Goal: Information Seeking & Learning: Compare options

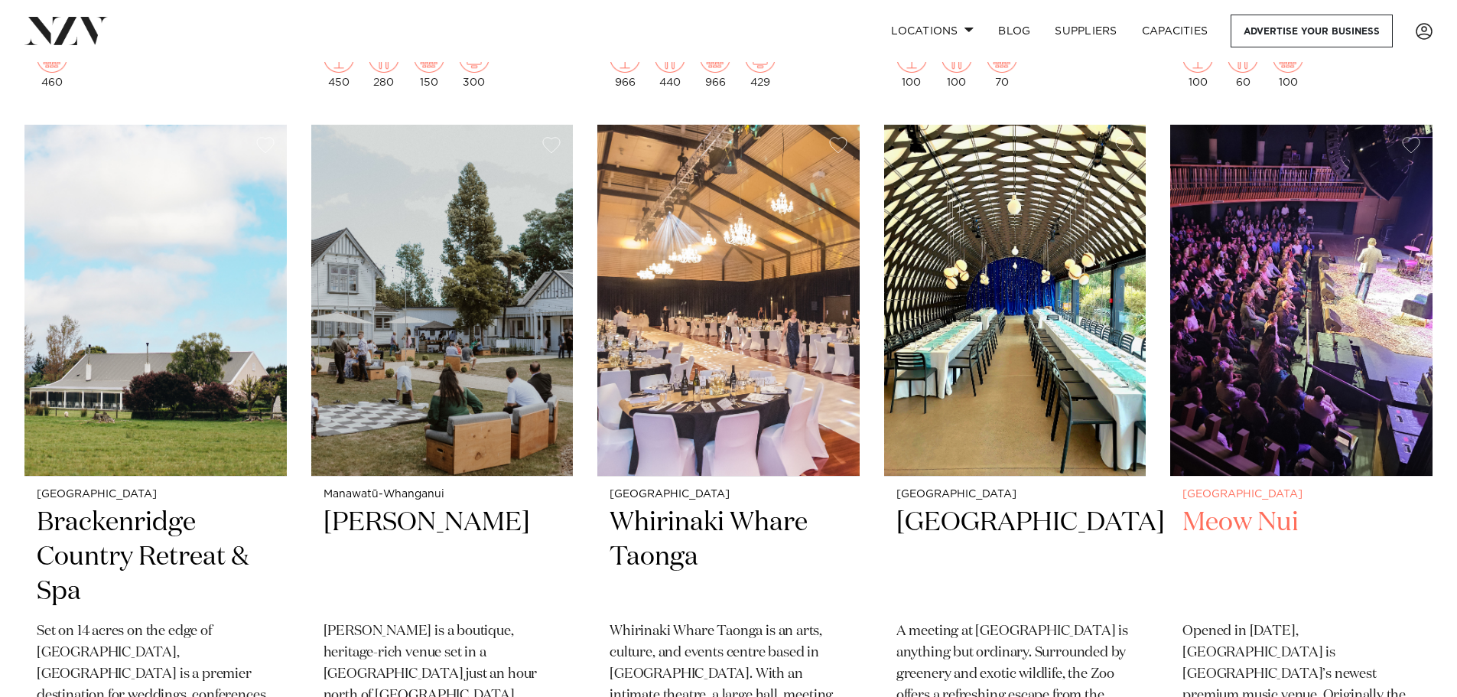
scroll to position [1529, 0]
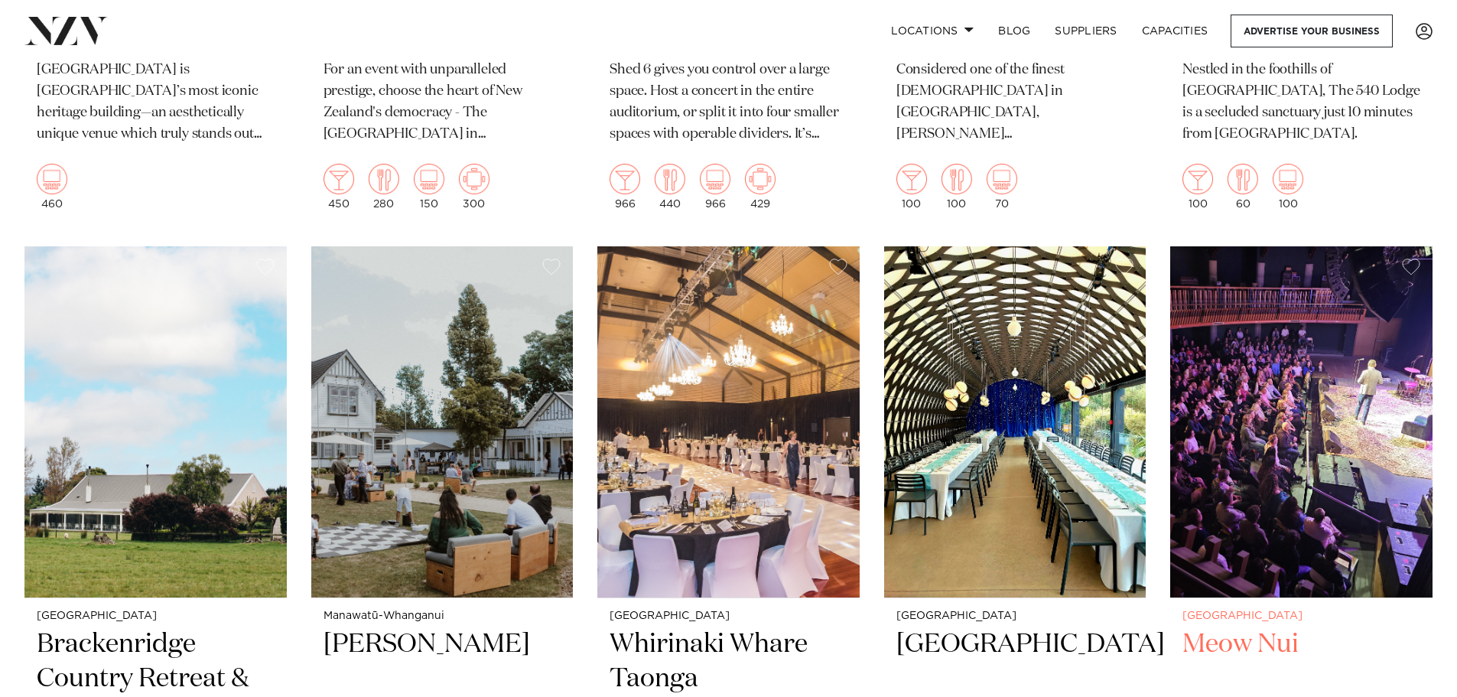
click at [1269, 531] on img at bounding box center [1301, 422] width 262 height 352
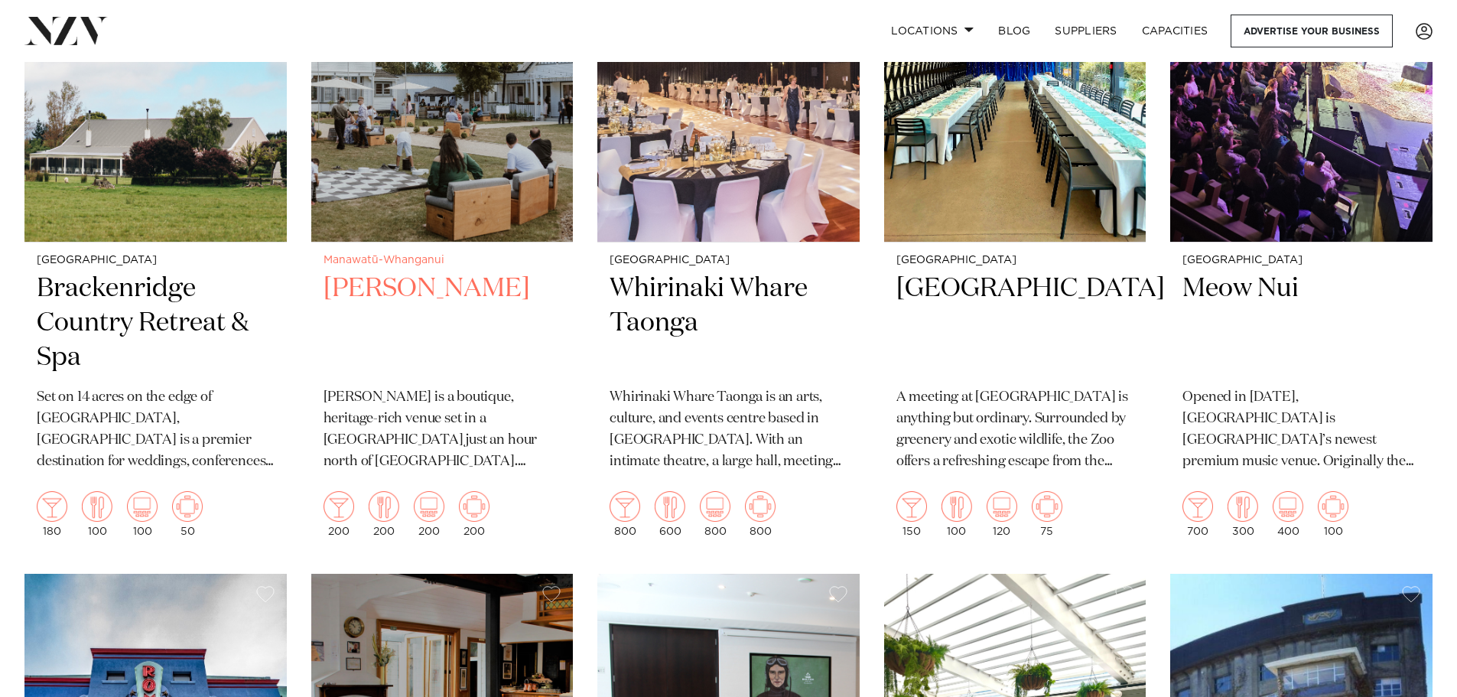
scroll to position [1753, 0]
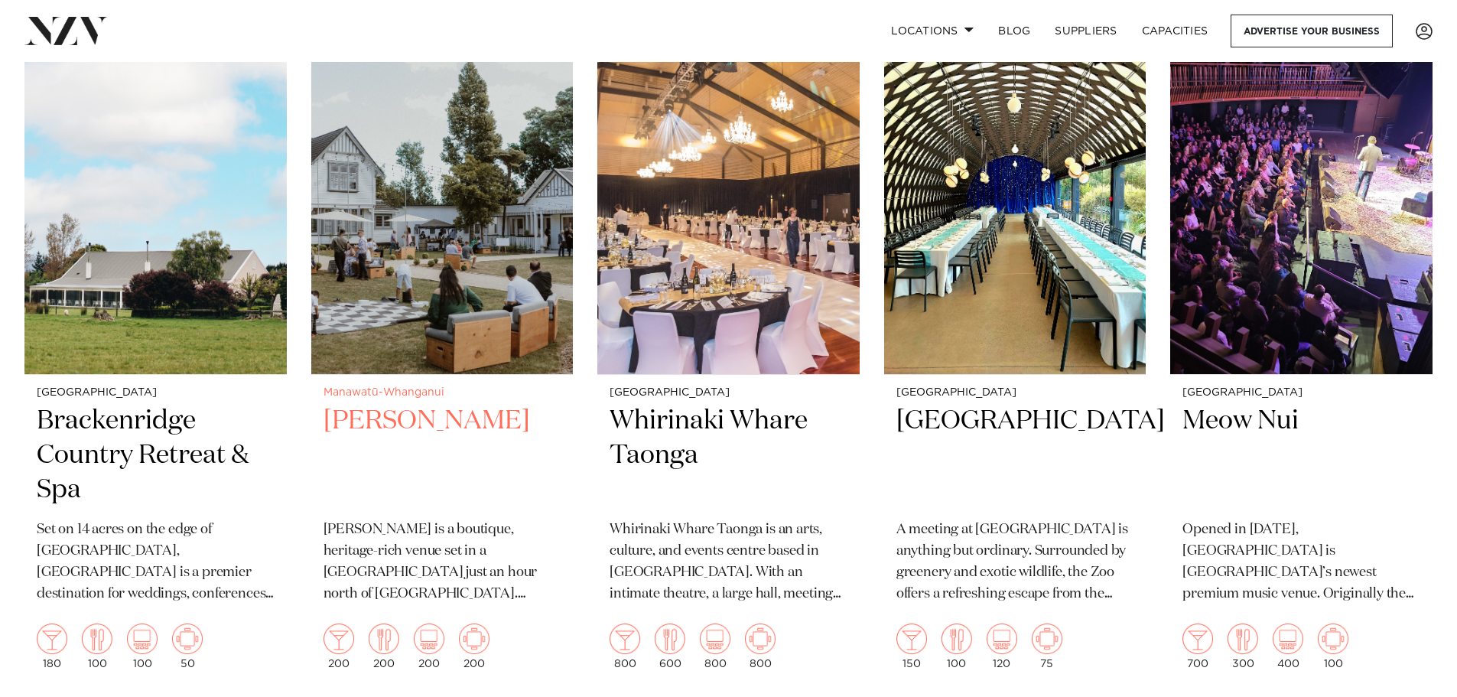
click at [363, 330] on img at bounding box center [442, 199] width 262 height 352
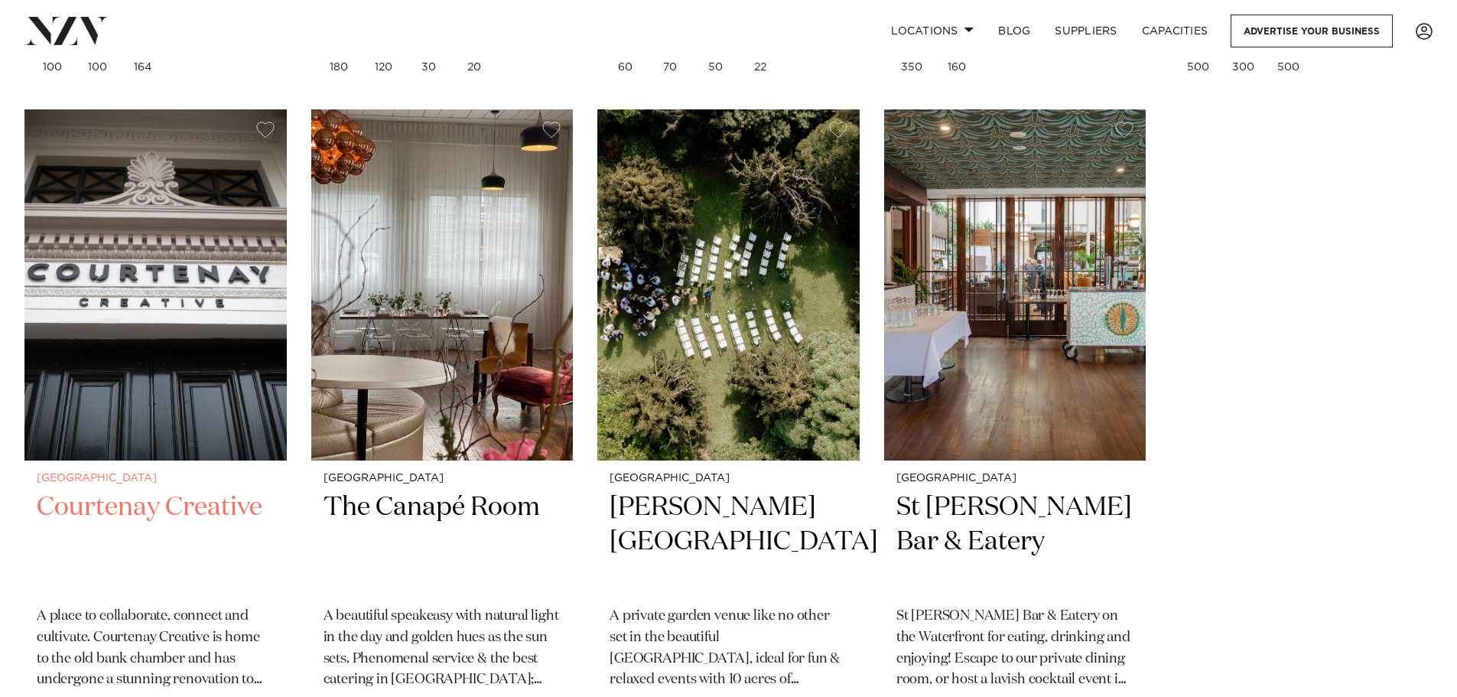
scroll to position [3047, 0]
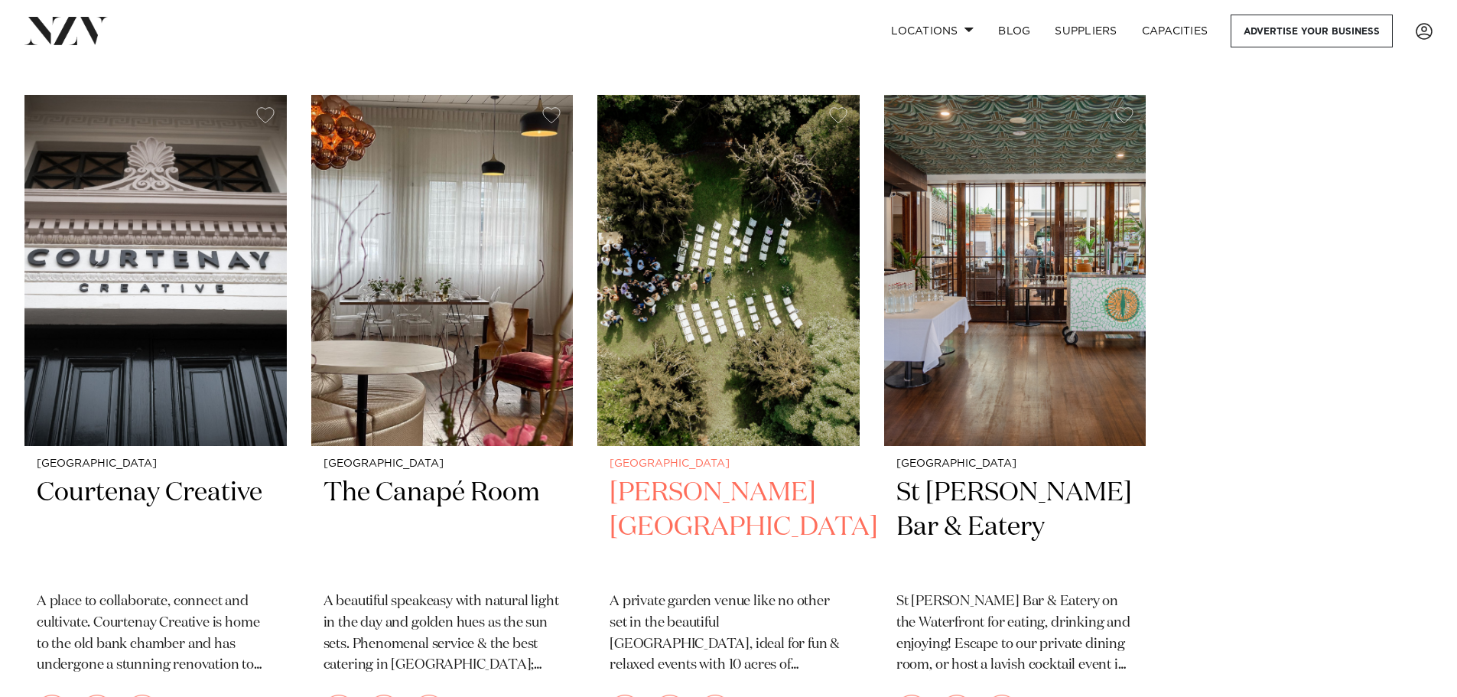
click at [787, 501] on h2 "[PERSON_NAME][GEOGRAPHIC_DATA]" at bounding box center [728, 527] width 238 height 103
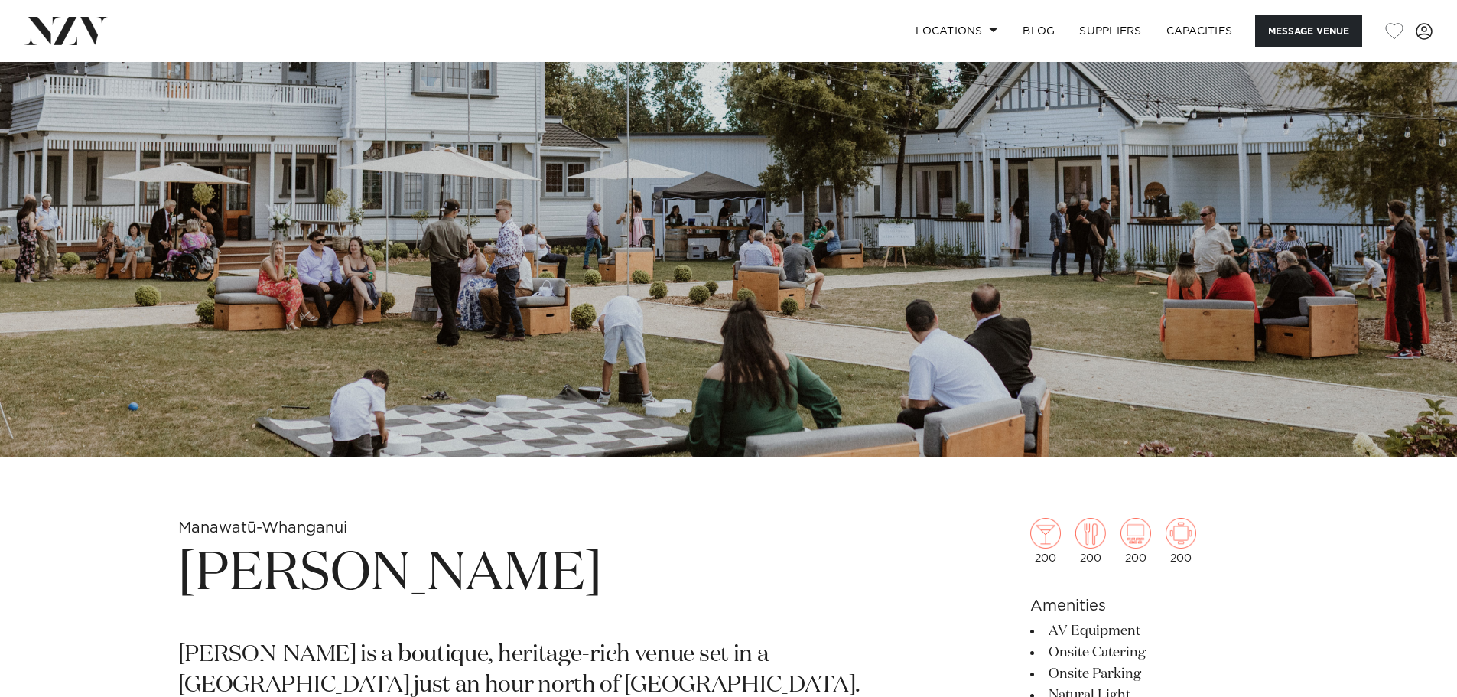
scroll to position [229, 0]
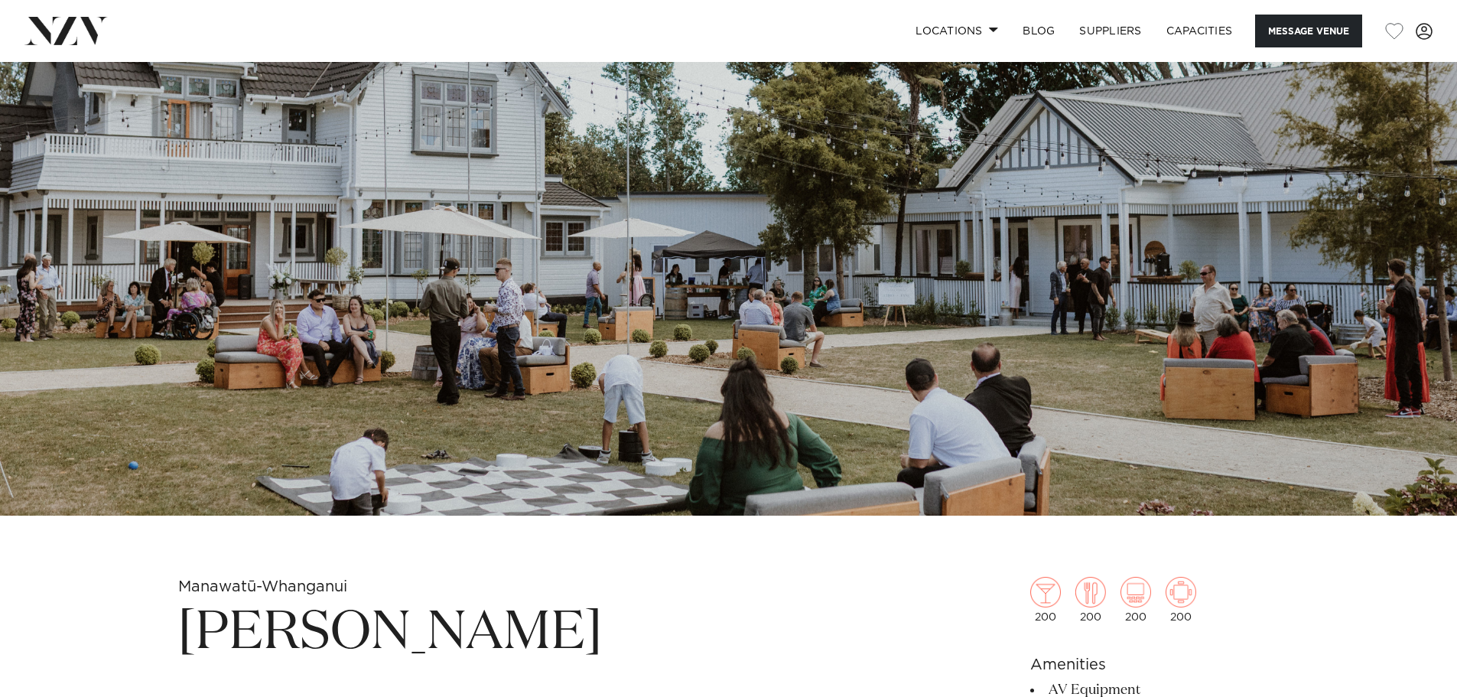
click at [271, 332] on img at bounding box center [728, 174] width 1457 height 683
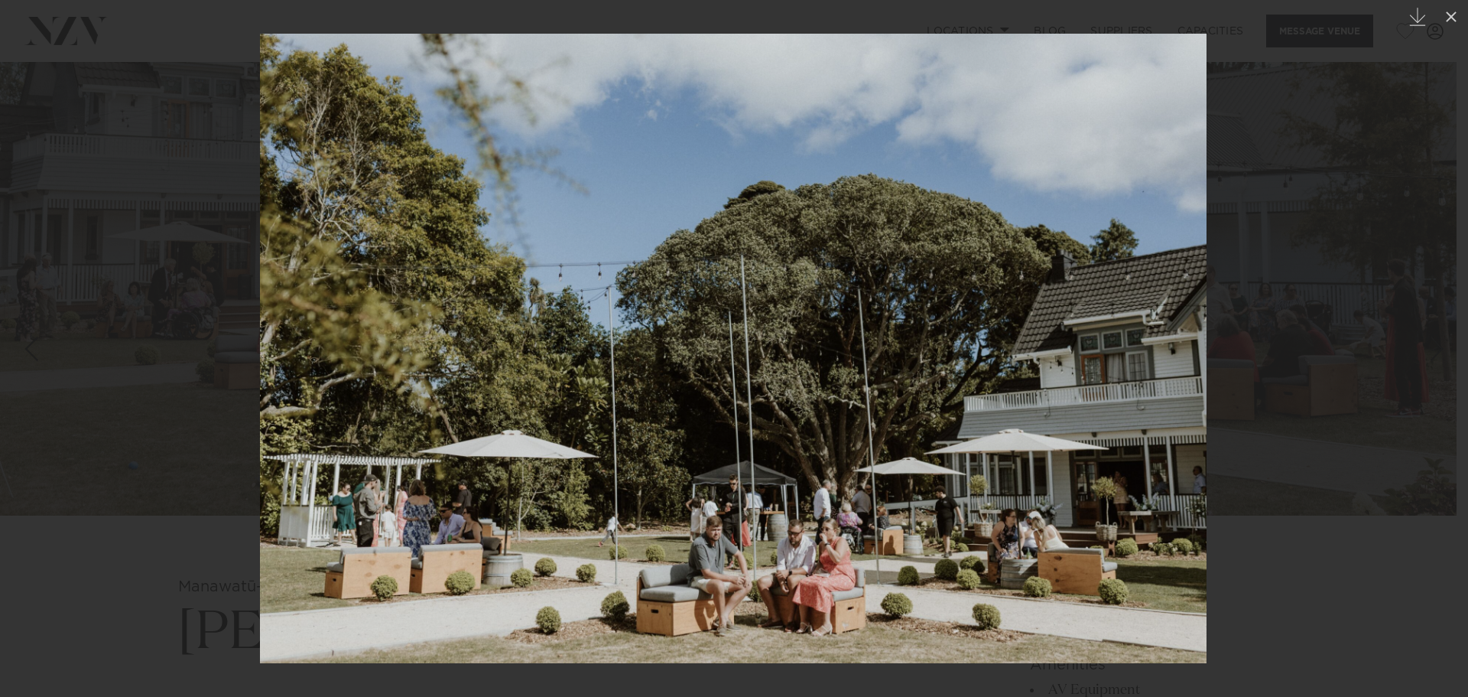
click at [180, 429] on div at bounding box center [734, 348] width 1468 height 697
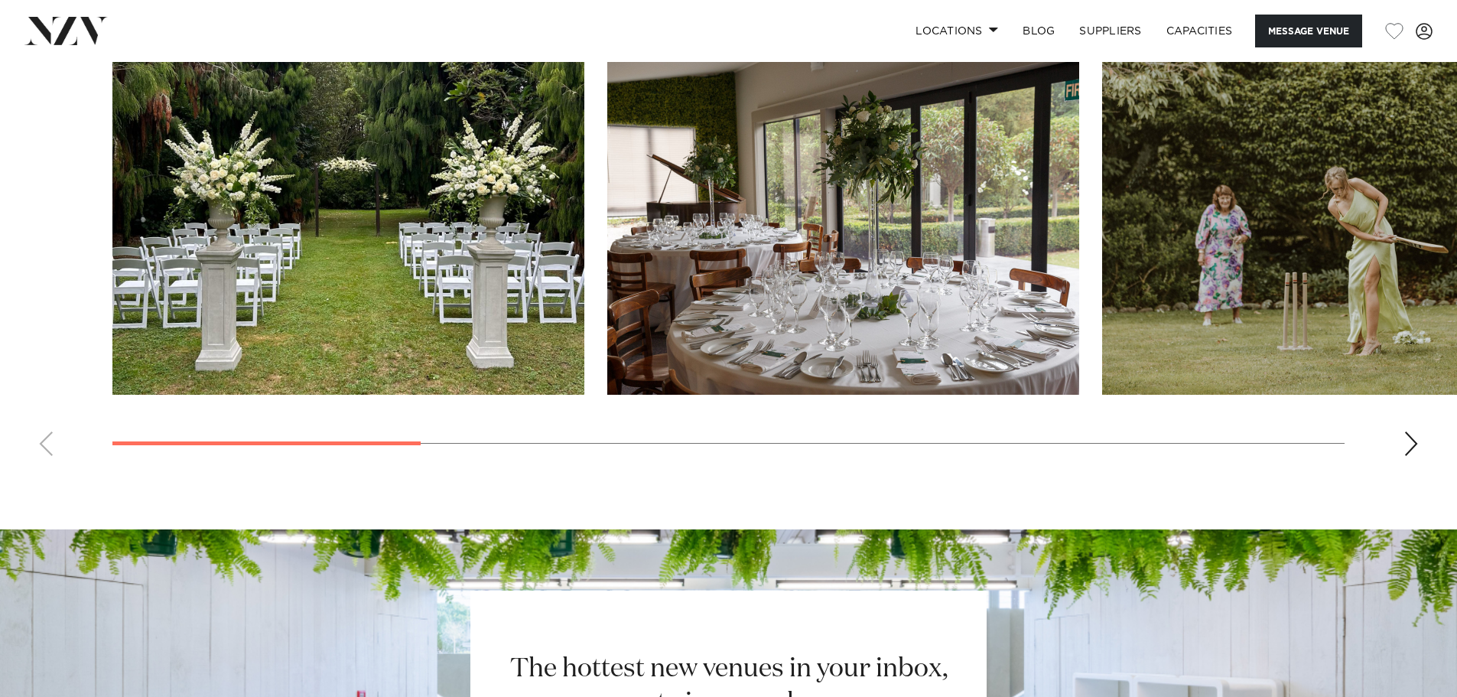
scroll to position [1453, 0]
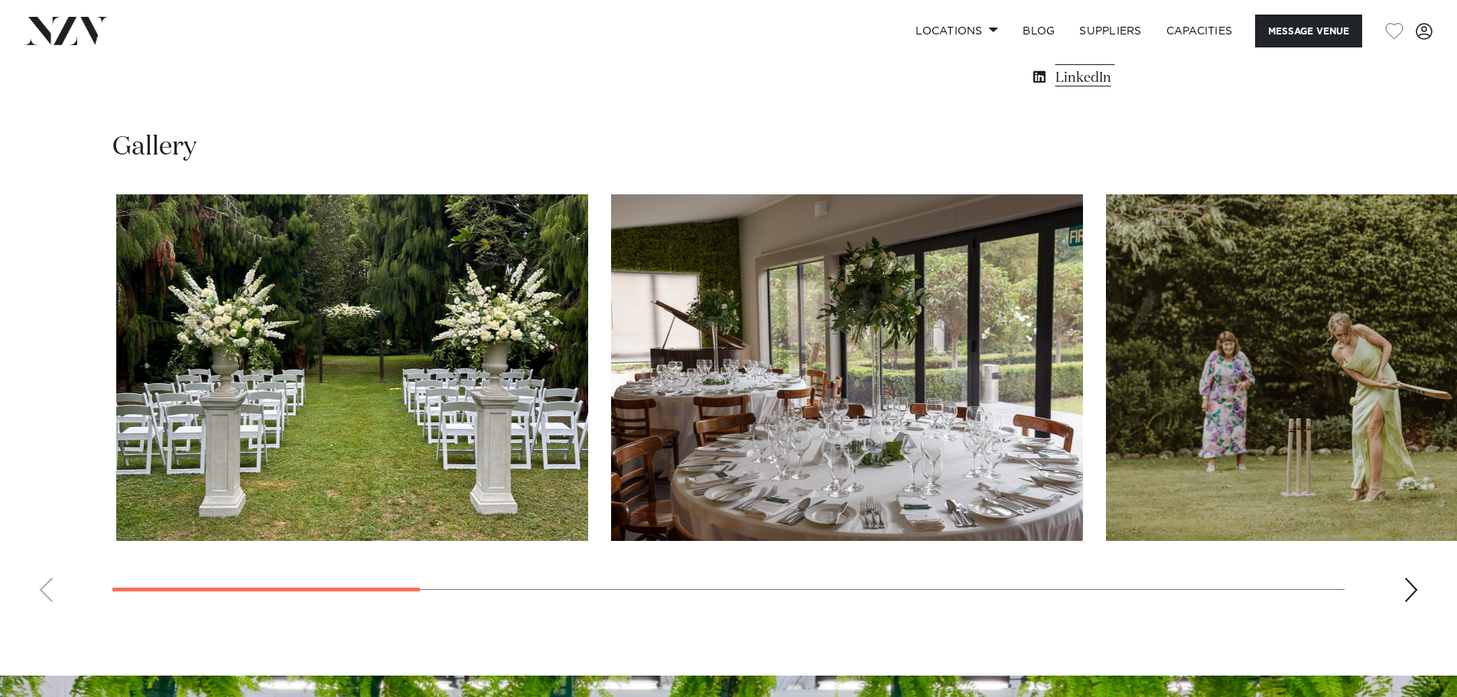
click at [429, 589] on swiper-container at bounding box center [728, 404] width 1457 height 420
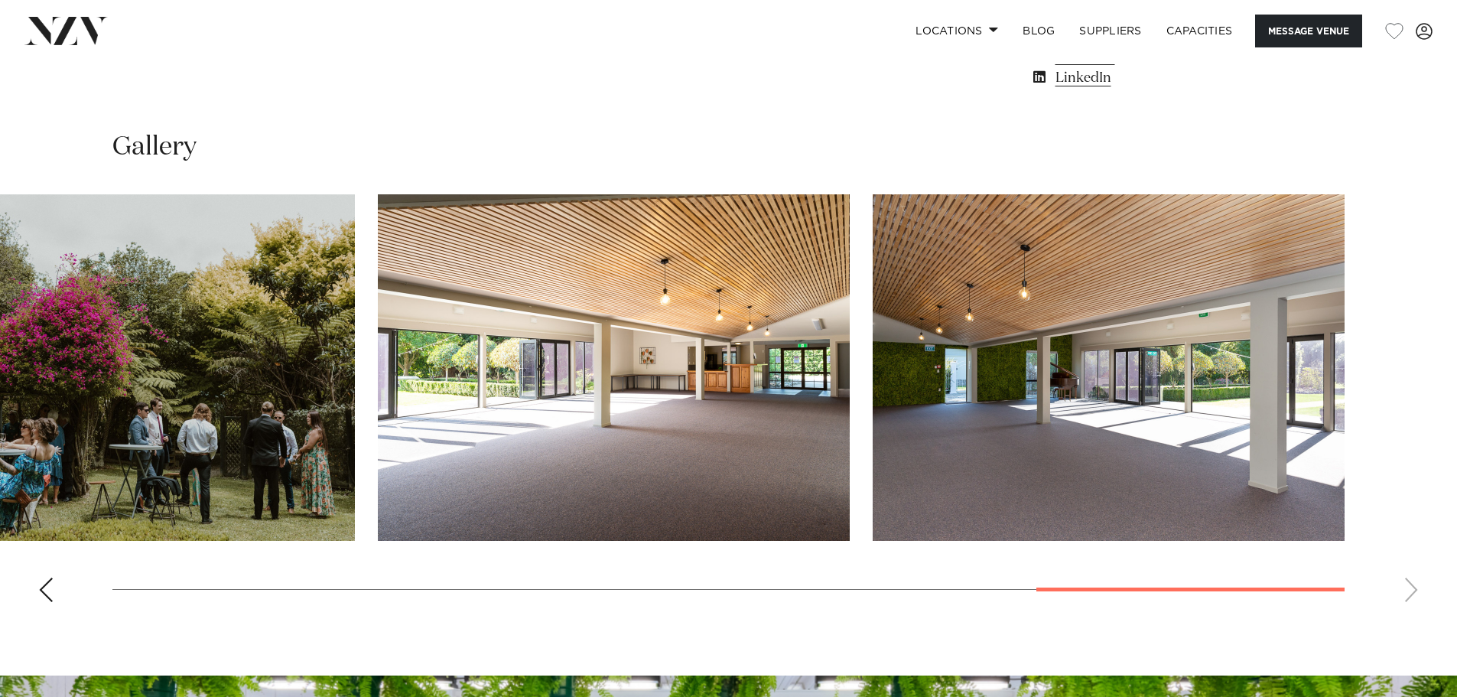
click at [1429, 626] on body "Locations [GEOGRAPHIC_DATA] [GEOGRAPHIC_DATA] [GEOGRAPHIC_DATA] [GEOGRAPHIC_DAT…" at bounding box center [728, 46] width 1457 height 2998
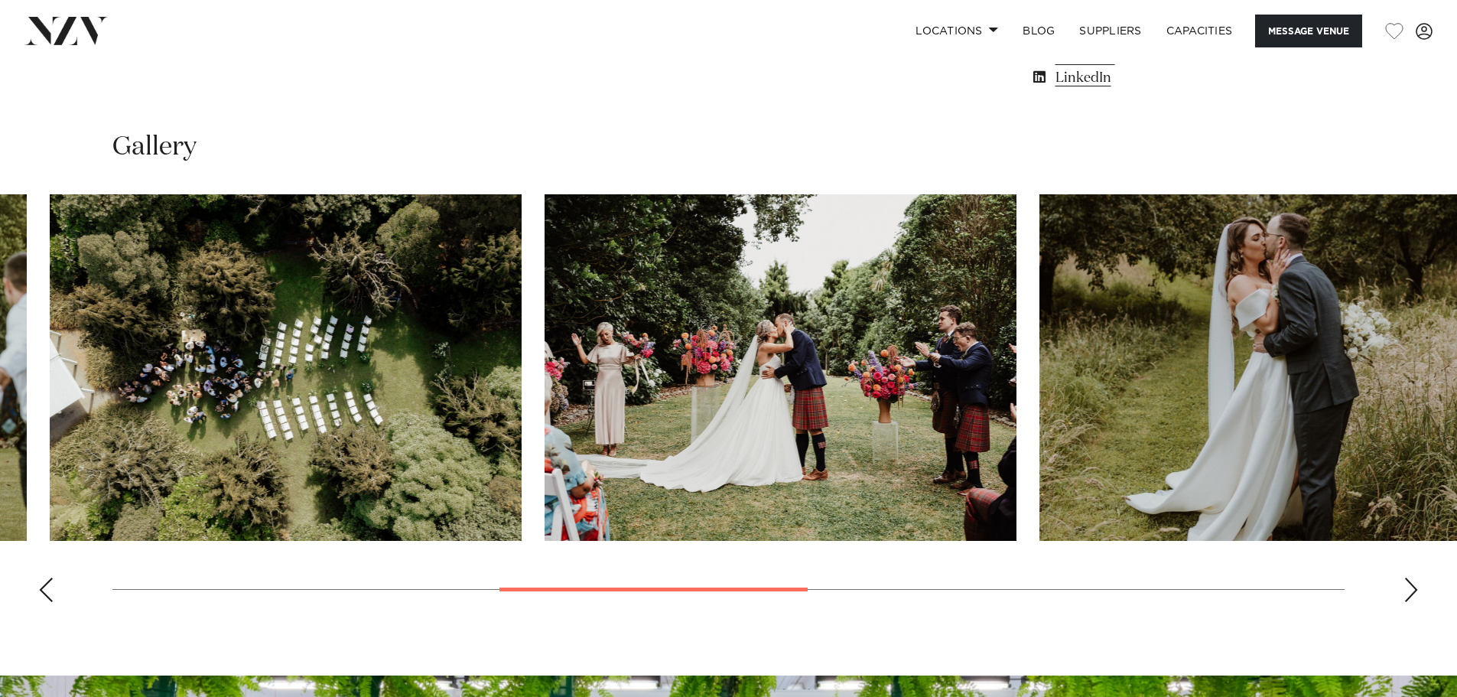
click at [408, 594] on swiper-container at bounding box center [728, 404] width 1457 height 420
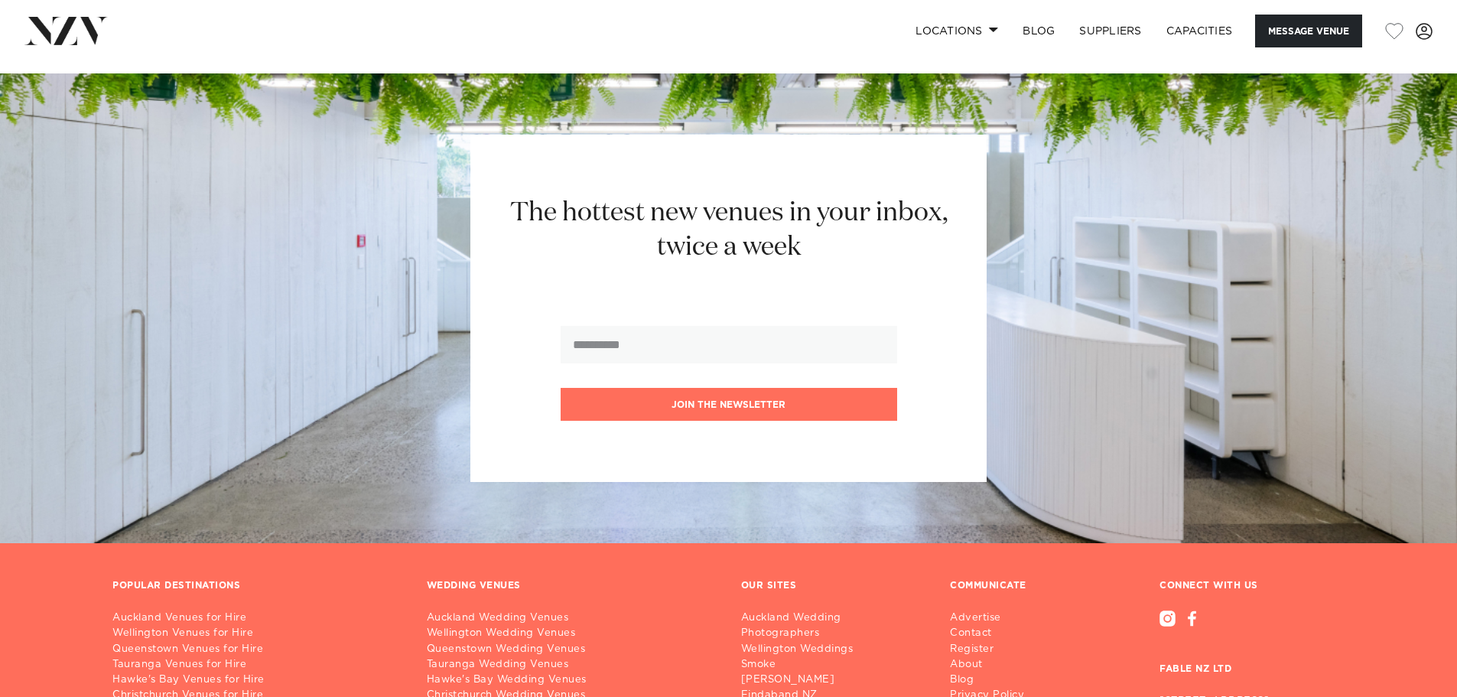
scroll to position [2288, 0]
